Goal: Task Accomplishment & Management: Use online tool/utility

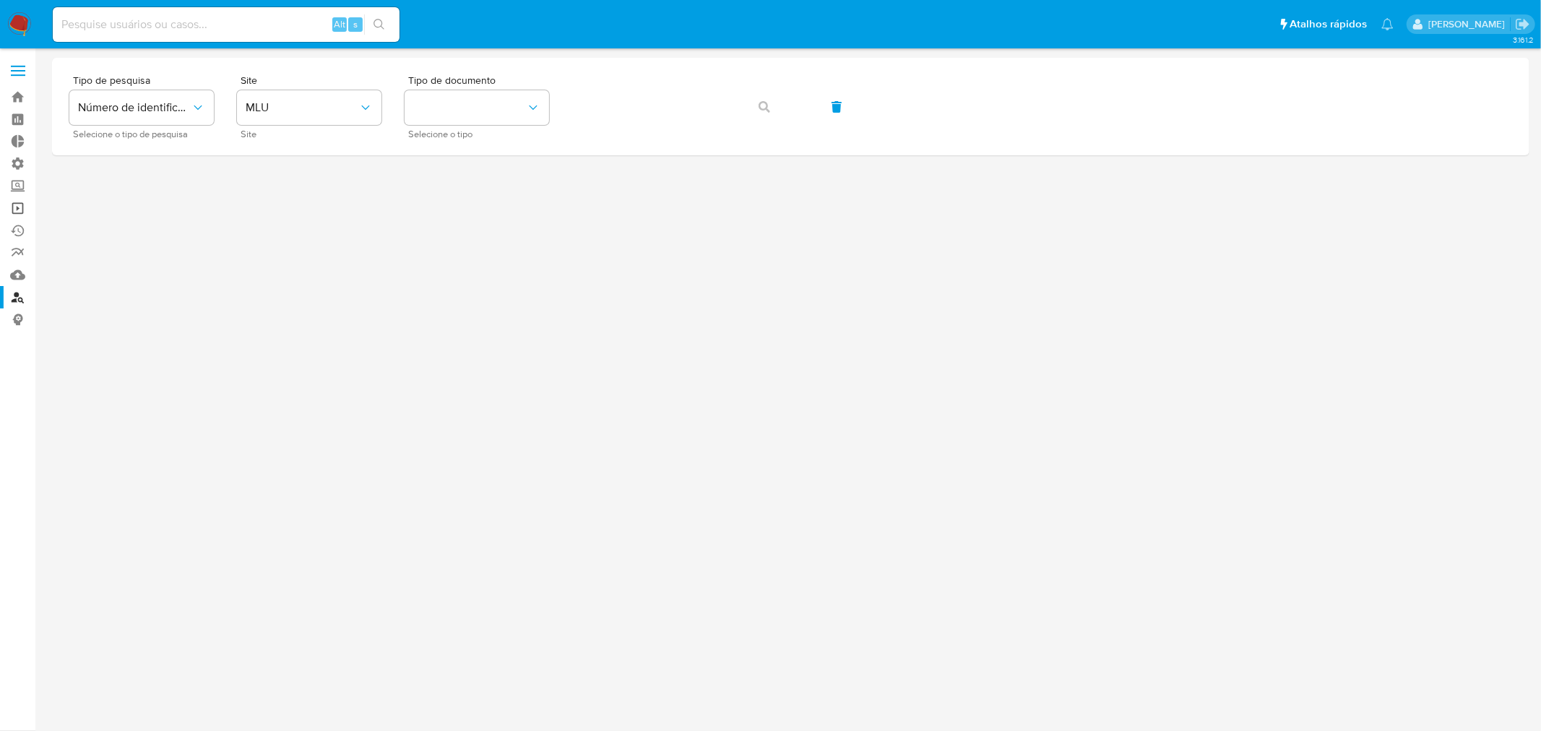
click at [13, 210] on link "Operações em massa" at bounding box center [86, 208] width 172 height 22
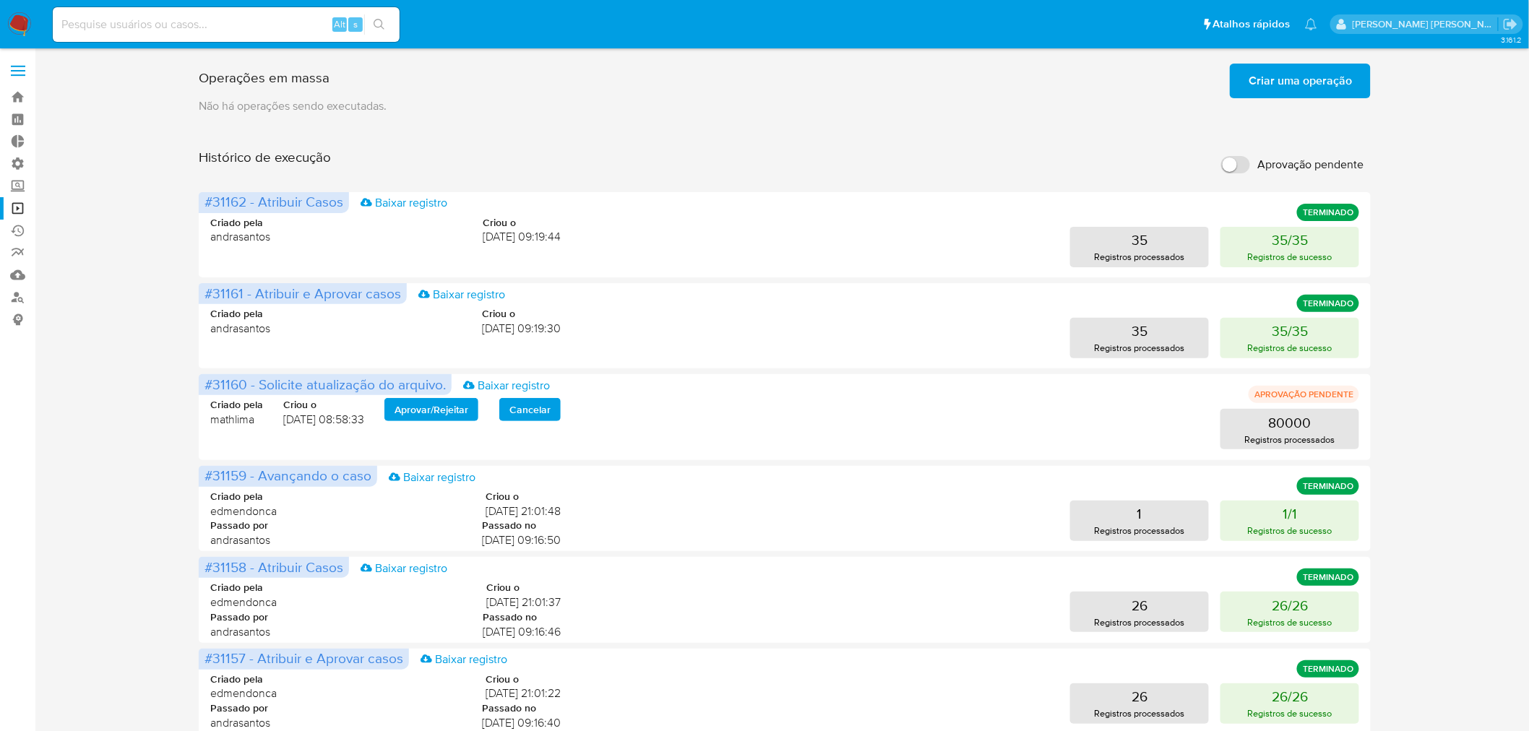
click at [1234, 163] on input "Aprovação pendente" at bounding box center [1235, 164] width 29 height 17
checkbox input "true"
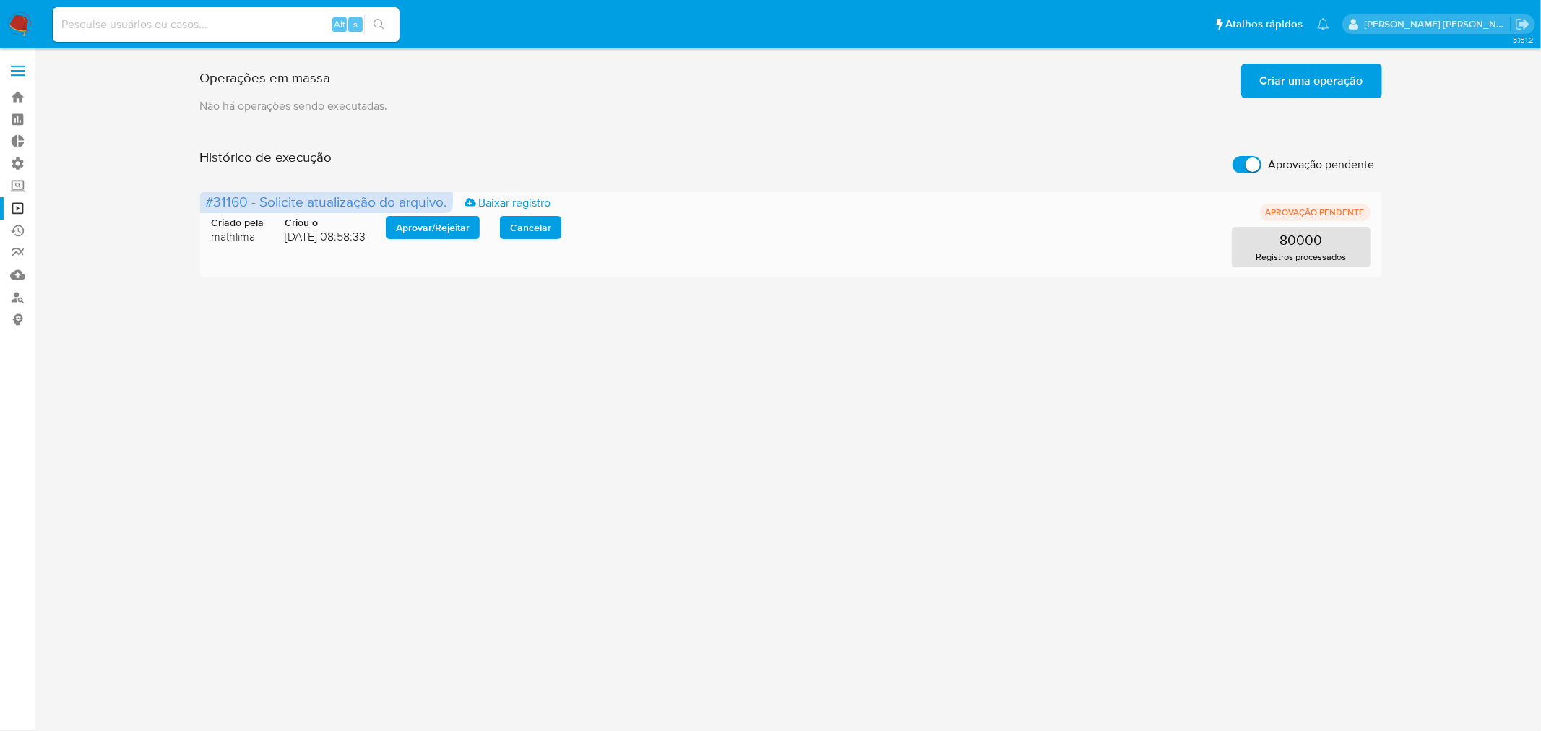
click at [438, 217] on span "Aprovar / Rejeitar" at bounding box center [433, 227] width 74 height 20
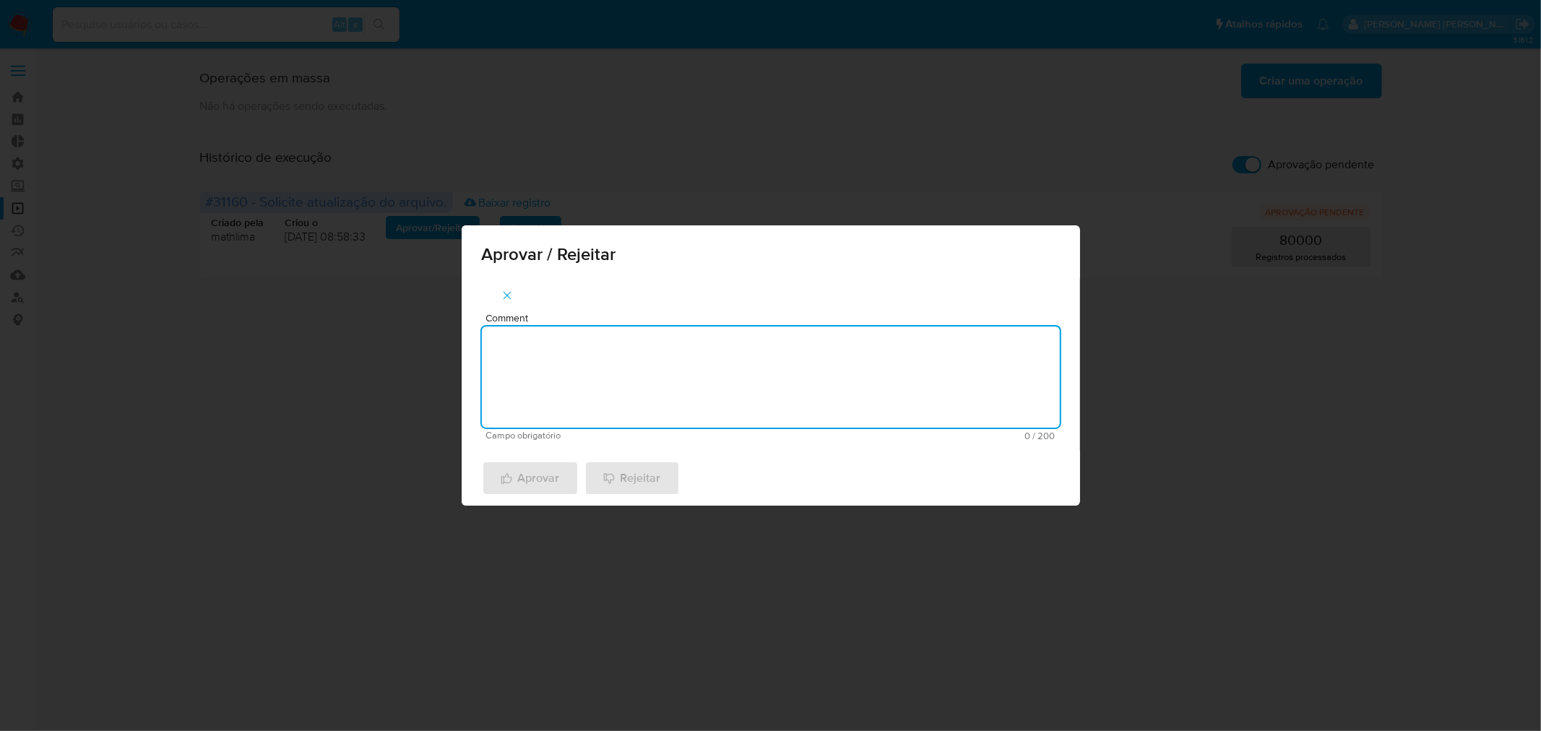
click at [551, 386] on textarea "Comment" at bounding box center [771, 377] width 578 height 101
type textarea "atualização cadastral 2025"
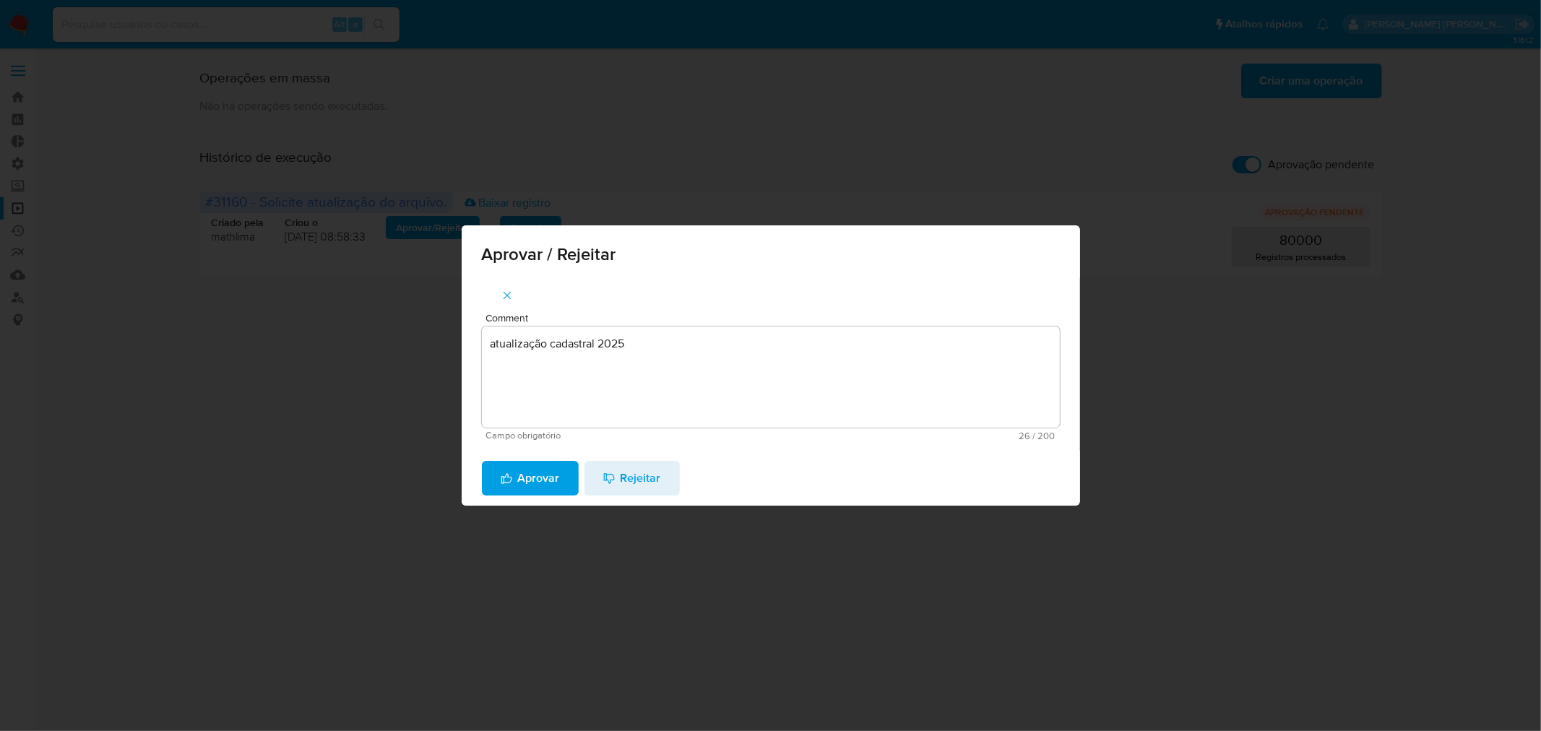
click at [525, 467] on span "Aprovar" at bounding box center [530, 478] width 59 height 32
